Goal: Find specific page/section: Find specific page/section

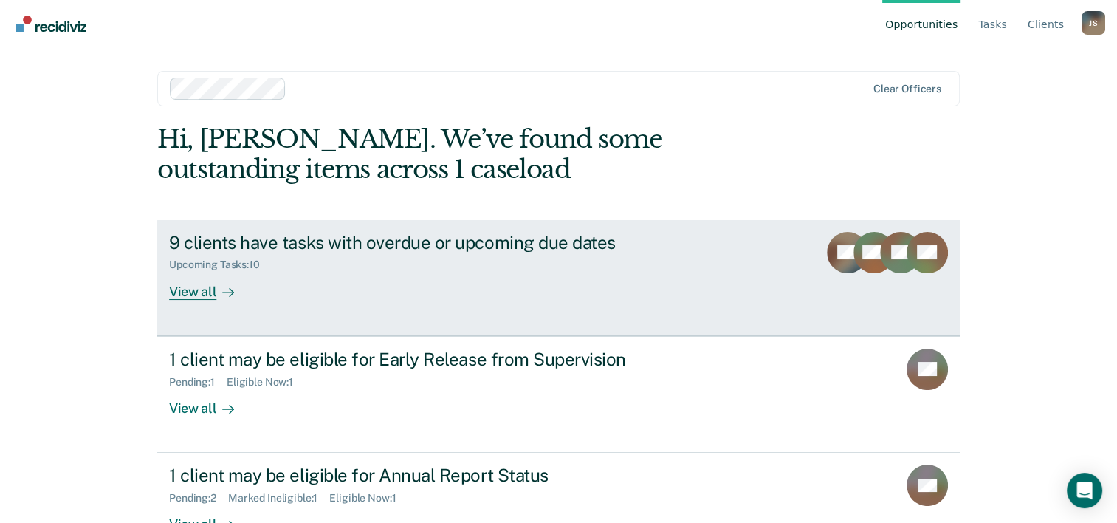
click at [192, 293] on div "View all" at bounding box center [210, 285] width 83 height 29
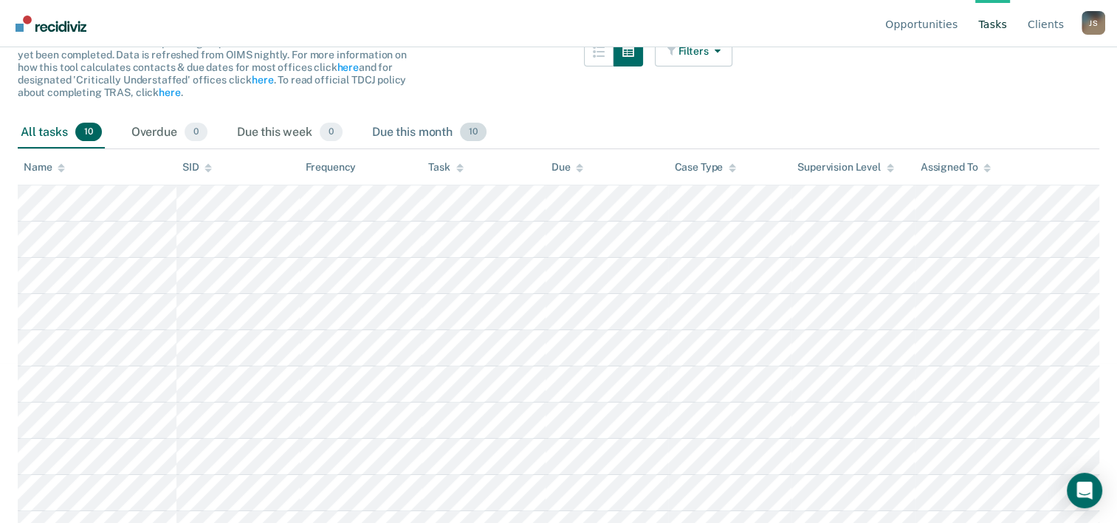
scroll to position [191, 0]
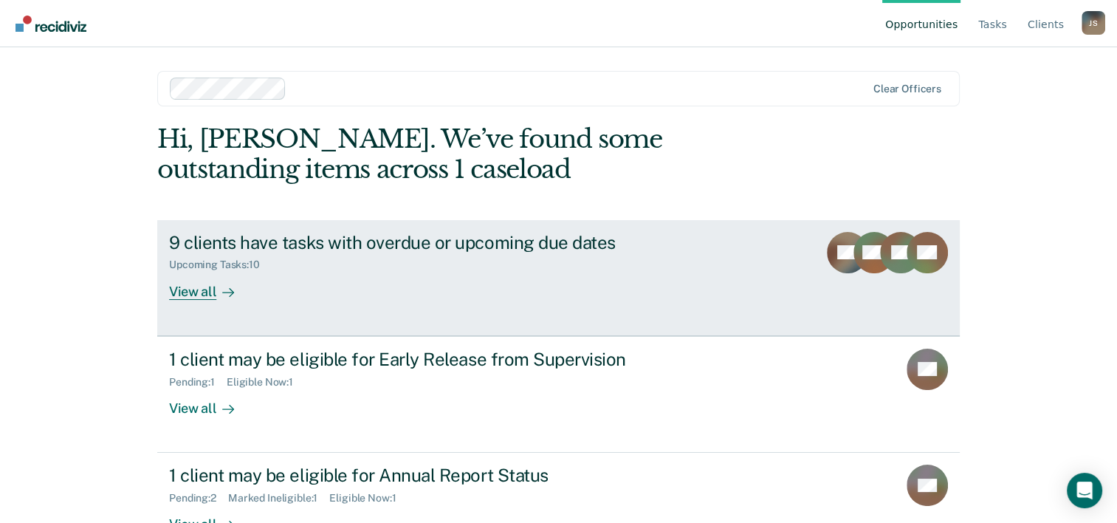
click at [197, 294] on div "View all" at bounding box center [210, 285] width 83 height 29
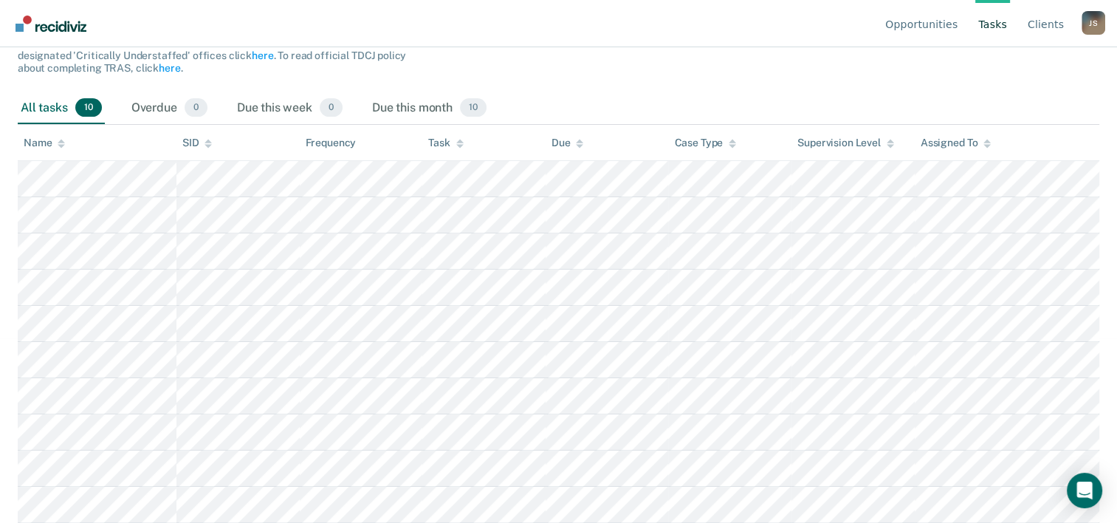
scroll to position [191, 0]
